Goal: Use online tool/utility

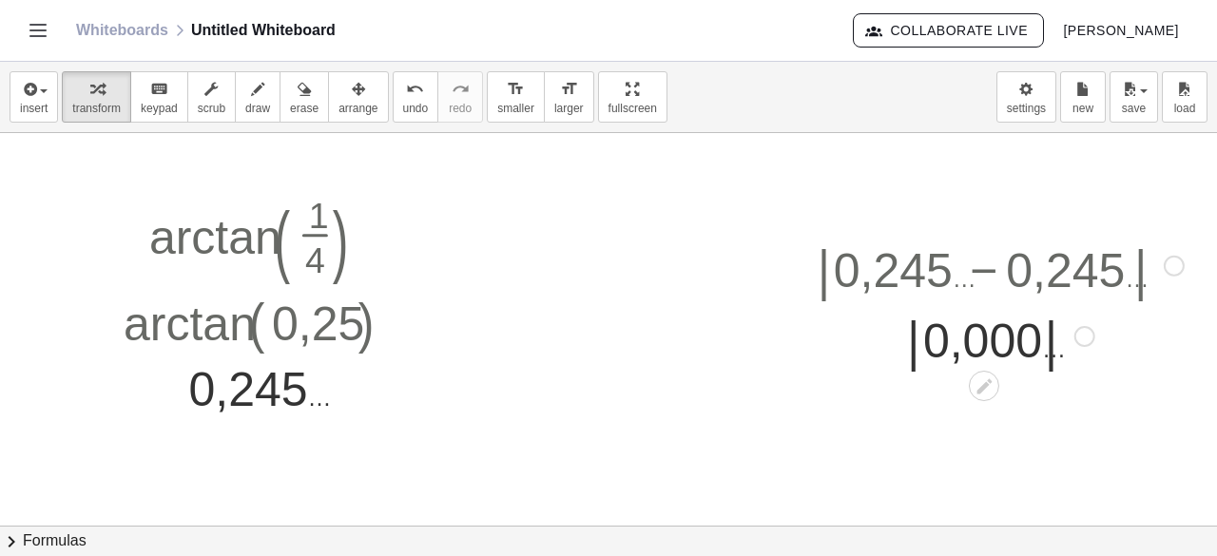
click at [645, 373] on div at bounding box center [660, 367] width 117 height 95
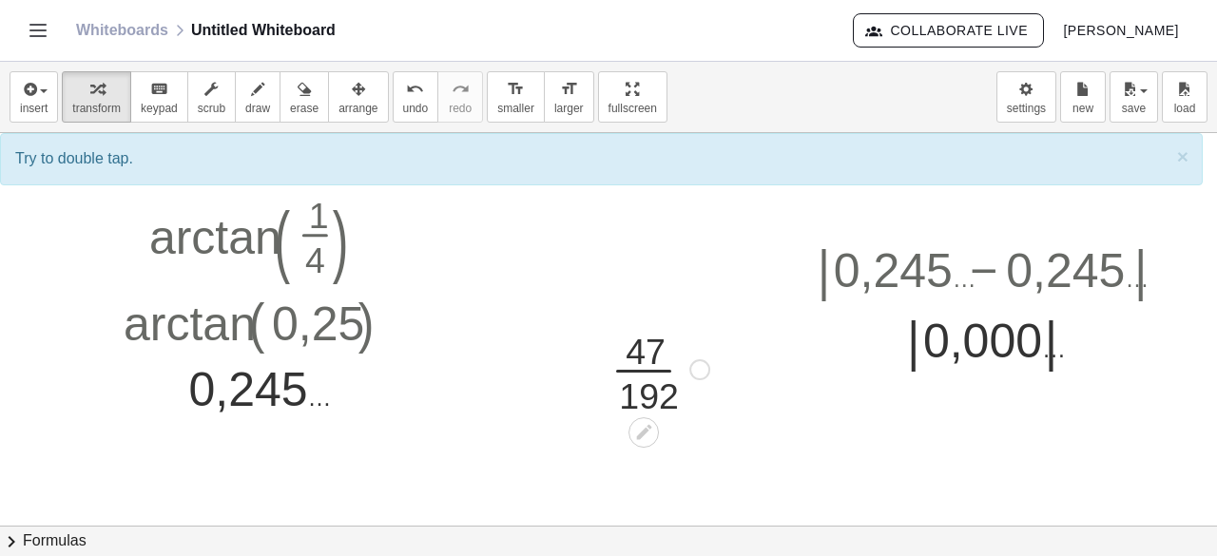
click at [645, 373] on div at bounding box center [660, 367] width 117 height 95
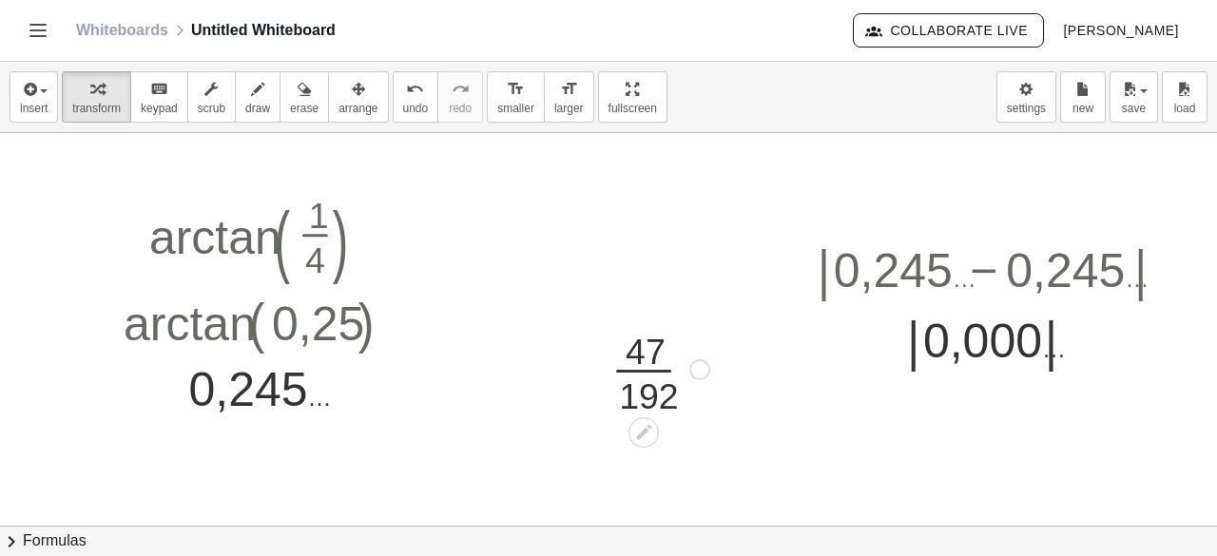
click at [645, 373] on div at bounding box center [660, 367] width 117 height 95
click at [730, 455] on div at bounding box center [731, 448] width 21 height 21
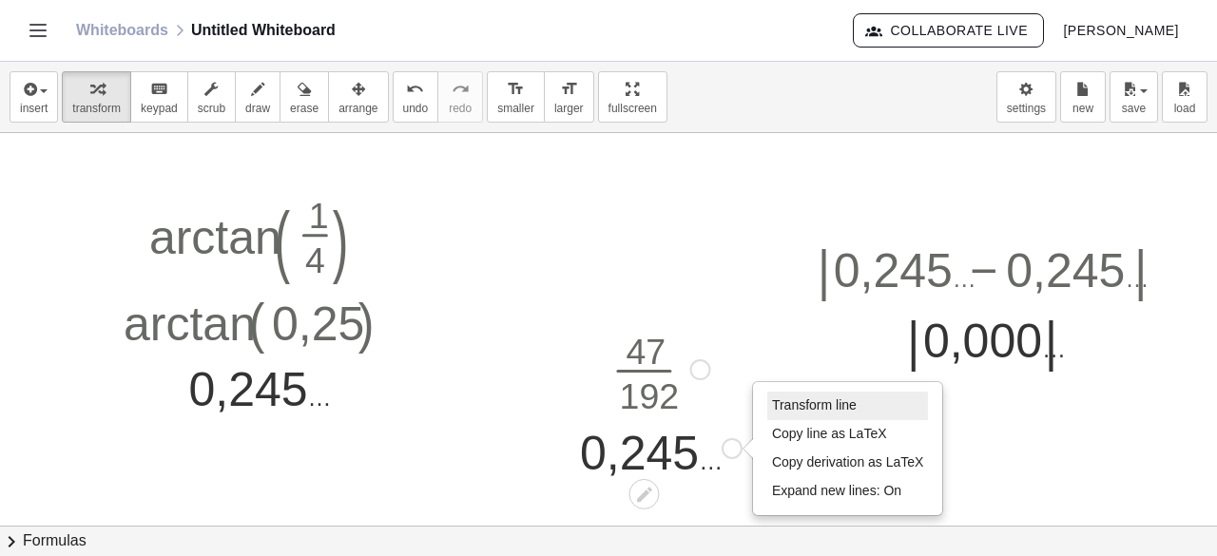
click at [776, 403] on span "Transform line" at bounding box center [814, 404] width 85 height 15
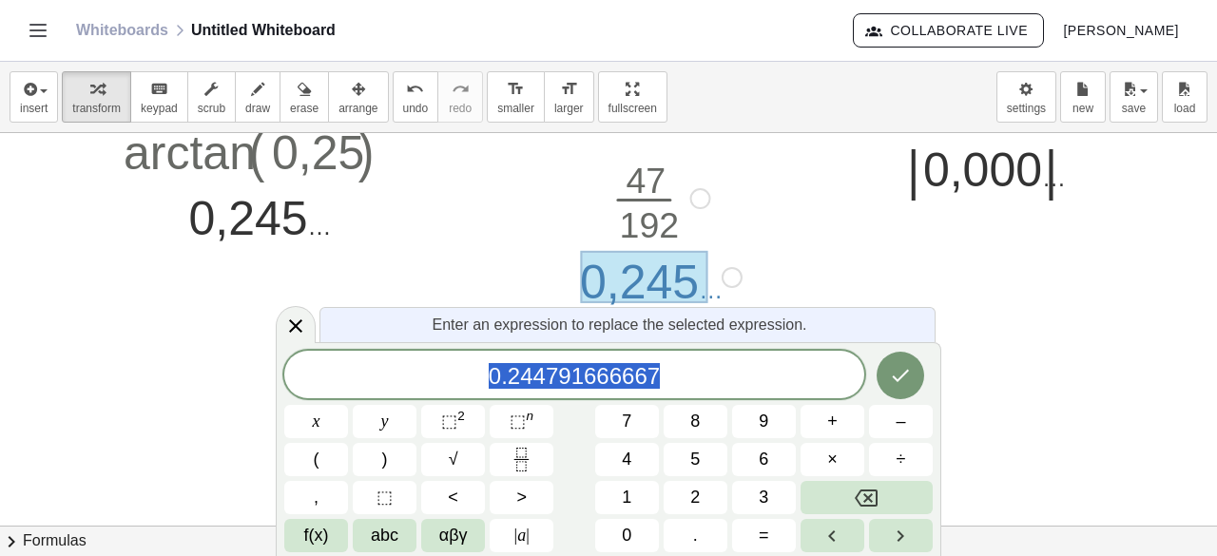
scroll to position [173, 0]
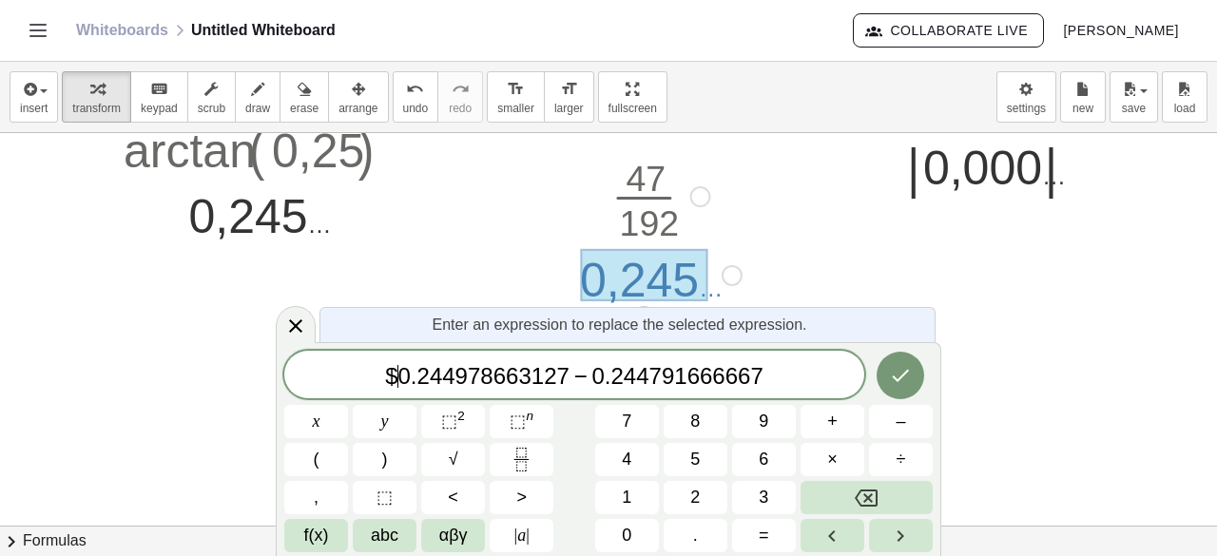
click at [397, 380] on span "$" at bounding box center [391, 376] width 12 height 26
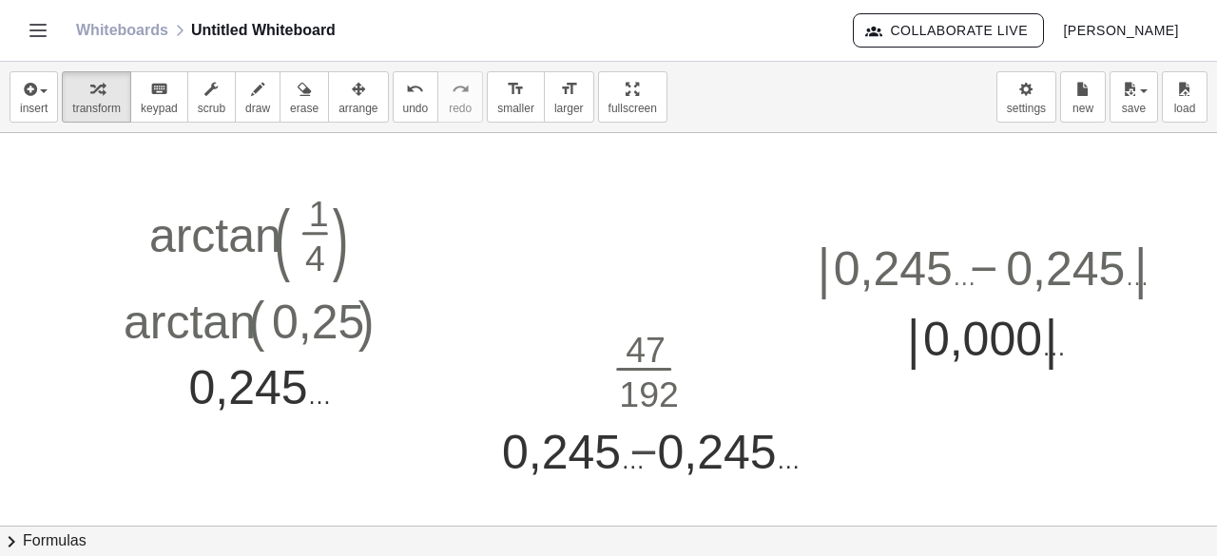
scroll to position [0, 0]
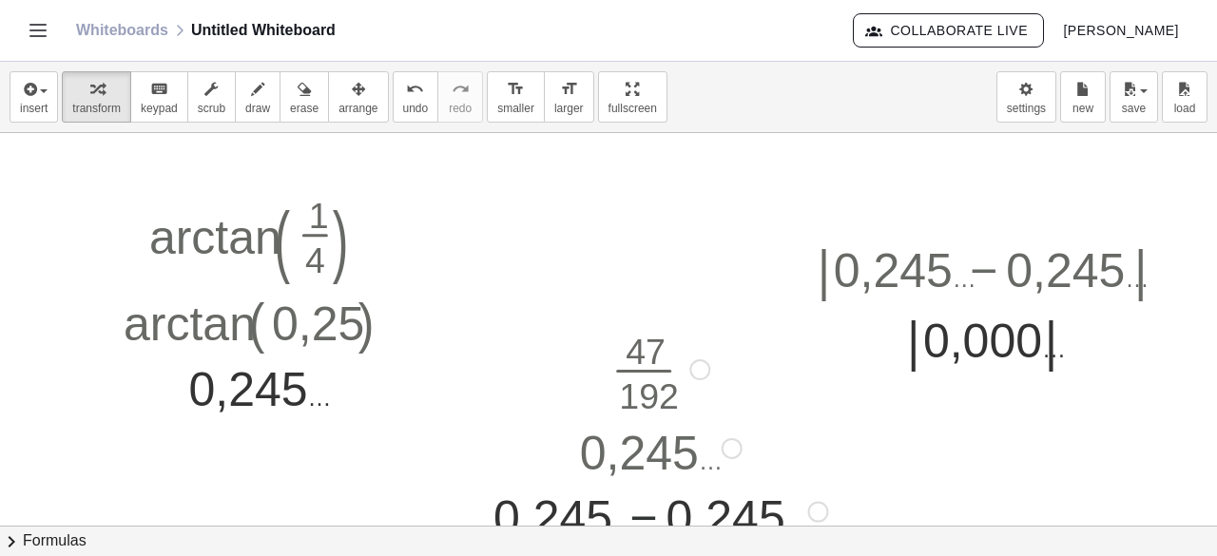
click at [644, 507] on div at bounding box center [660, 509] width 353 height 65
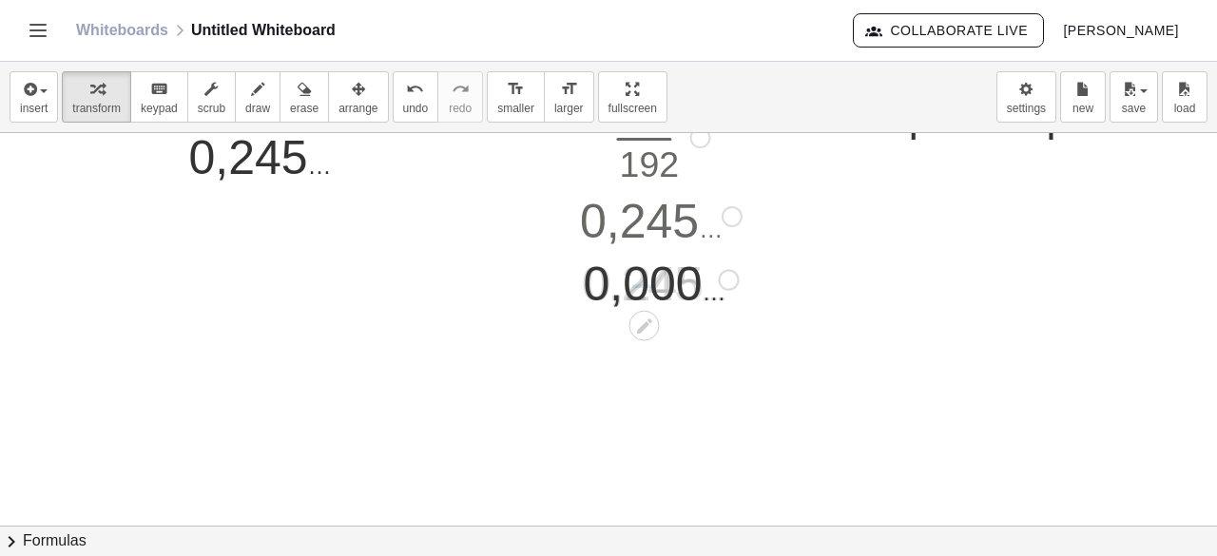
scroll to position [244, 0]
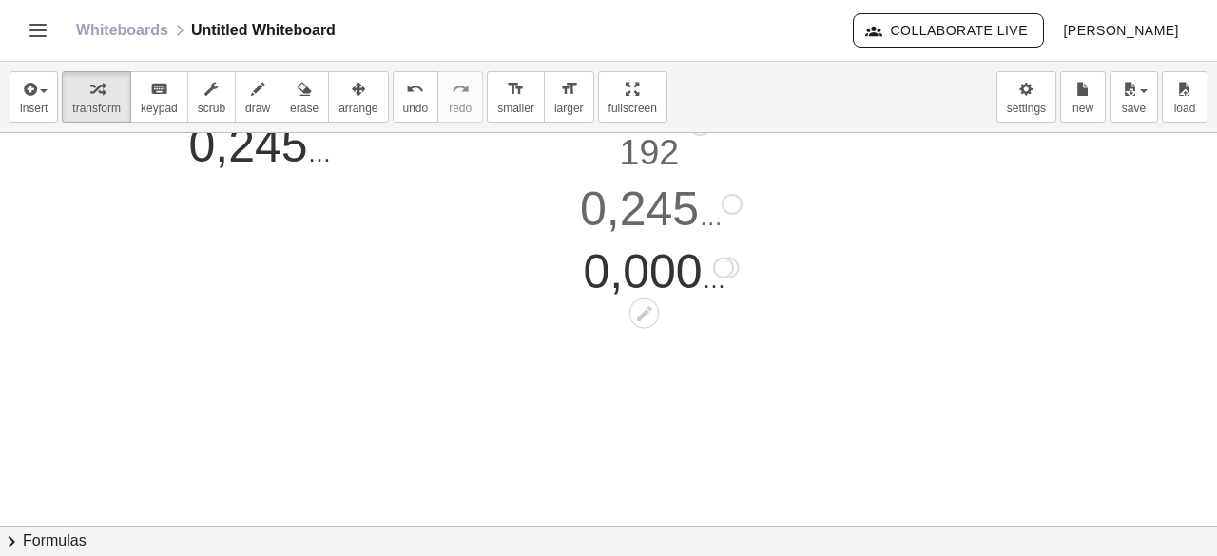
click at [726, 267] on div at bounding box center [723, 267] width 21 height 21
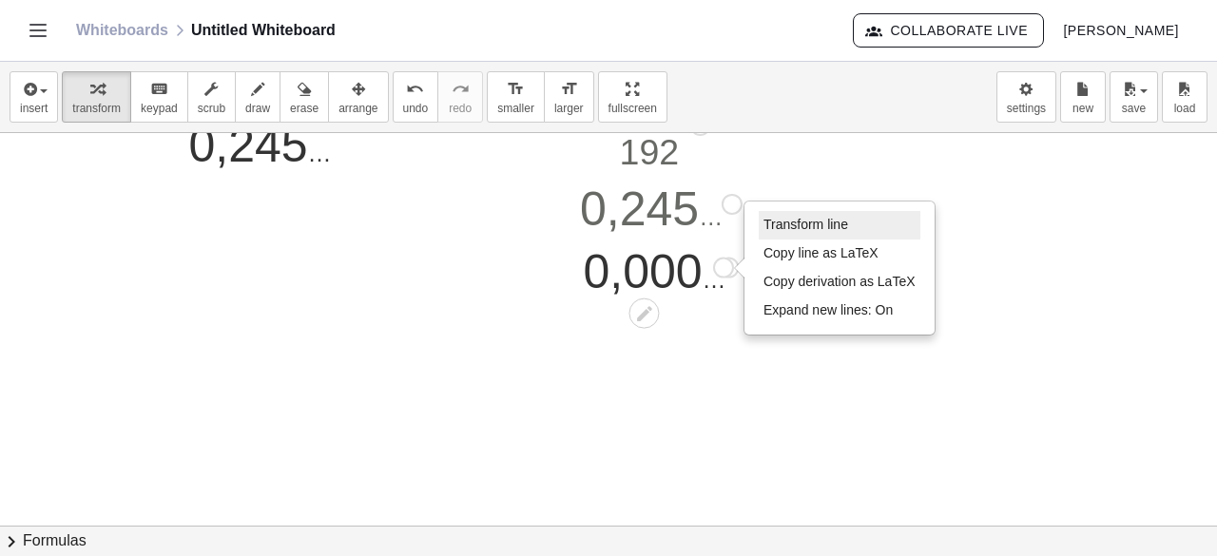
click at [800, 217] on span "Transform line" at bounding box center [805, 224] width 85 height 15
